Goal: Information Seeking & Learning: Learn about a topic

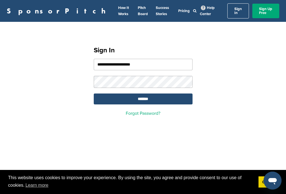
type input "**********"
click at [143, 96] on input "*******" at bounding box center [143, 99] width 99 height 11
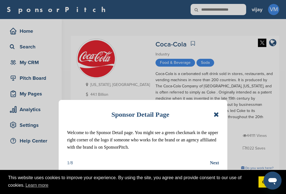
click at [217, 113] on icon at bounding box center [215, 114] width 5 height 7
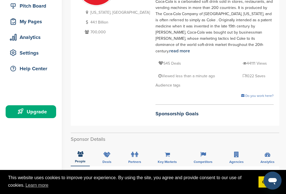
scroll to position [82, 0]
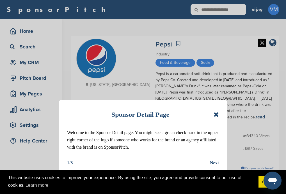
click at [216, 115] on icon at bounding box center [215, 114] width 5 height 7
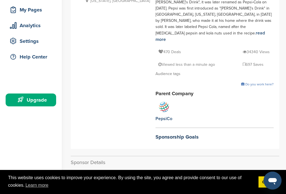
scroll to position [112, 0]
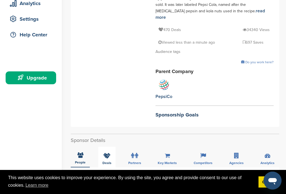
click at [107, 147] on div "Deals" at bounding box center [106, 157] width 17 height 21
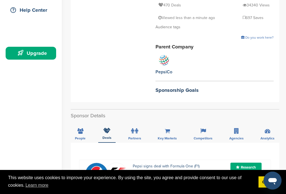
scroll to position [168, 0]
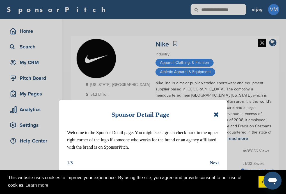
click at [216, 114] on icon at bounding box center [215, 114] width 5 height 7
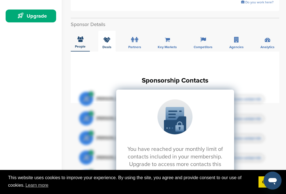
click at [107, 37] on icon at bounding box center [106, 40] width 7 height 6
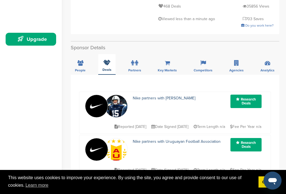
scroll to position [140, 0]
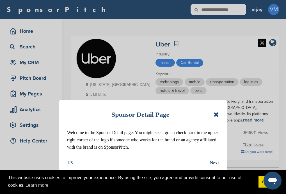
click at [216, 116] on icon at bounding box center [215, 114] width 5 height 7
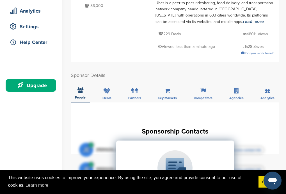
scroll to position [112, 0]
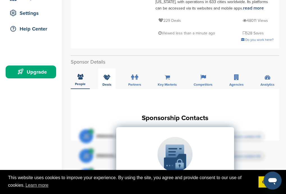
click at [107, 75] on icon at bounding box center [106, 78] width 7 height 6
